Goal: Task Accomplishment & Management: Manage account settings

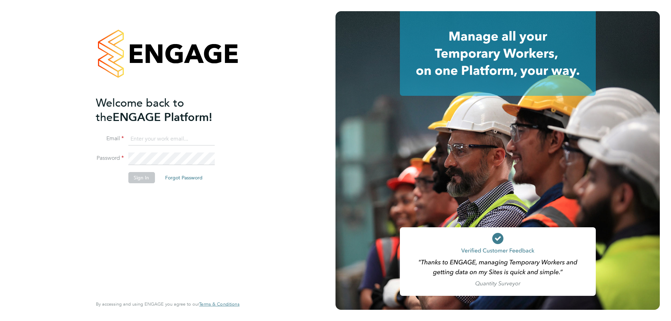
type input "[PERSON_NAME][EMAIL_ADDRESS][PERSON_NAME][DOMAIN_NAME]"
click at [142, 174] on button "Sign In" at bounding box center [141, 177] width 27 height 11
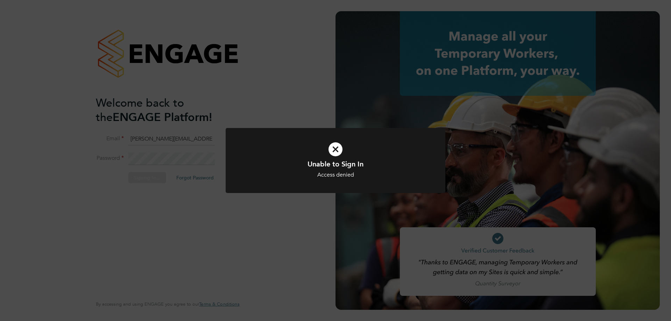
click at [155, 216] on div "Unable to Sign In Access denied Cancel Okay" at bounding box center [335, 160] width 671 height 321
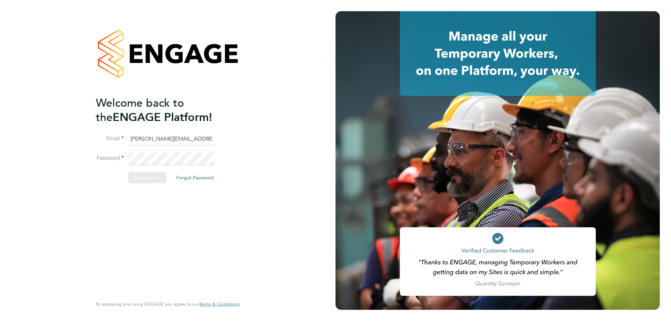
click at [173, 158] on div "Sorry, we are having problems connecting to our services." at bounding box center [168, 160] width 336 height 321
click at [151, 176] on button "Sign In" at bounding box center [141, 177] width 27 height 11
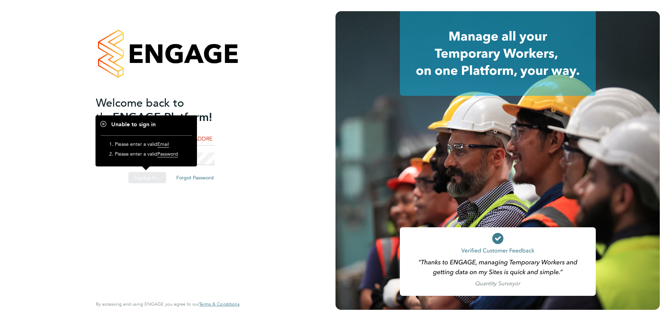
click at [165, 209] on div "Sorry, we are having problems connecting to our services." at bounding box center [168, 160] width 336 height 321
click at [242, 218] on div "Sorry, we are having problems connecting to our services." at bounding box center [168, 160] width 336 height 321
click at [250, 141] on div "Welcome back to the ENGAGE Platform! Email [PERSON_NAME][EMAIL_ADDRESS][PERSON_…" at bounding box center [167, 160] width 171 height 321
click at [104, 124] on h1 "Unable to sign in" at bounding box center [146, 124] width 91 height 7
click at [107, 125] on h1 "Unable to sign in" at bounding box center [146, 124] width 91 height 7
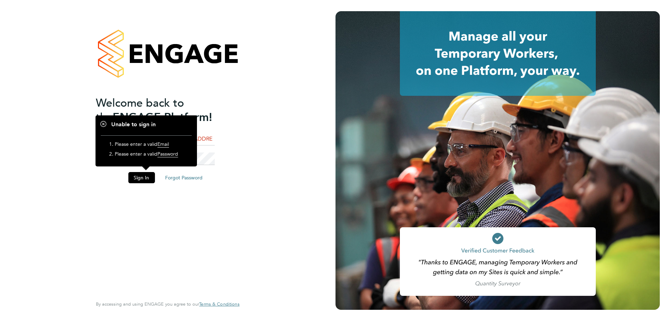
click at [203, 222] on div "Welcome back to the ENGAGE Platform! Email [PERSON_NAME][EMAIL_ADDRESS][PERSON_…" at bounding box center [164, 195] width 136 height 199
click at [142, 175] on button "Sign In" at bounding box center [141, 177] width 27 height 11
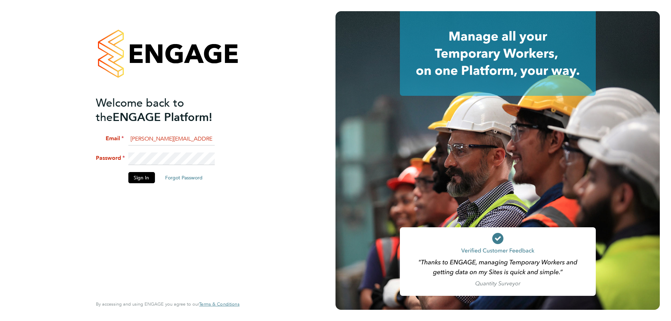
click at [189, 137] on input "[PERSON_NAME][EMAIL_ADDRESS][PERSON_NAME][DOMAIN_NAME]" at bounding box center [171, 139] width 86 height 13
click at [198, 220] on div "Welcome back to the ENGAGE Platform! Email [PERSON_NAME][EMAIL_ADDRESS][PERSON_…" at bounding box center [164, 195] width 136 height 199
click at [138, 179] on button "Sign In" at bounding box center [141, 177] width 27 height 11
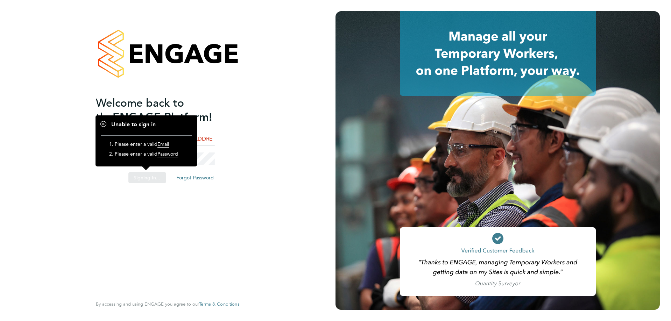
click at [206, 205] on div "Sorry, we are having problems connecting to our services." at bounding box center [168, 160] width 336 height 321
